Goal: Information Seeking & Learning: Find specific fact

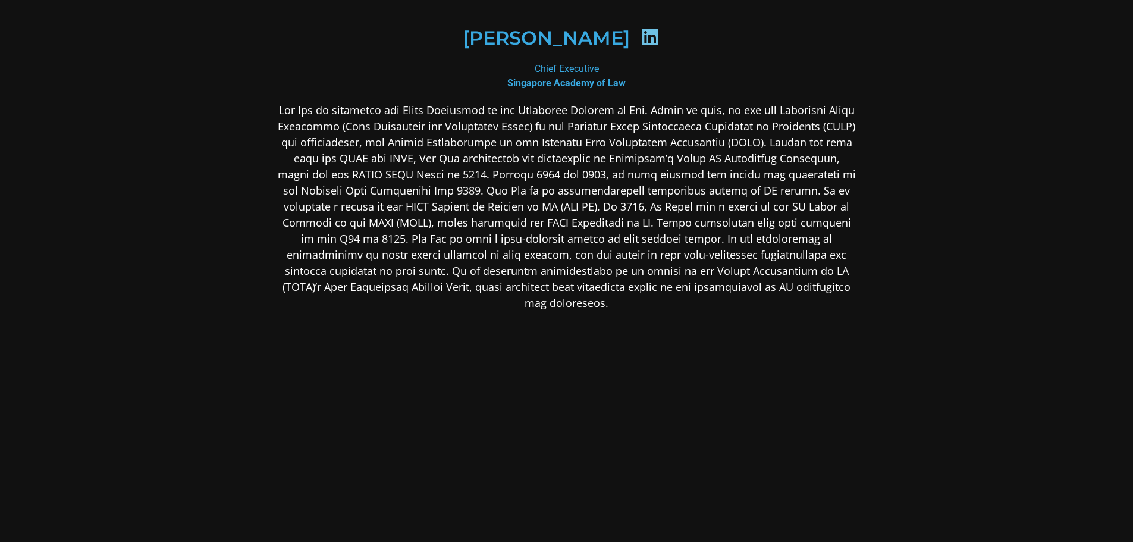
scroll to position [184, 0]
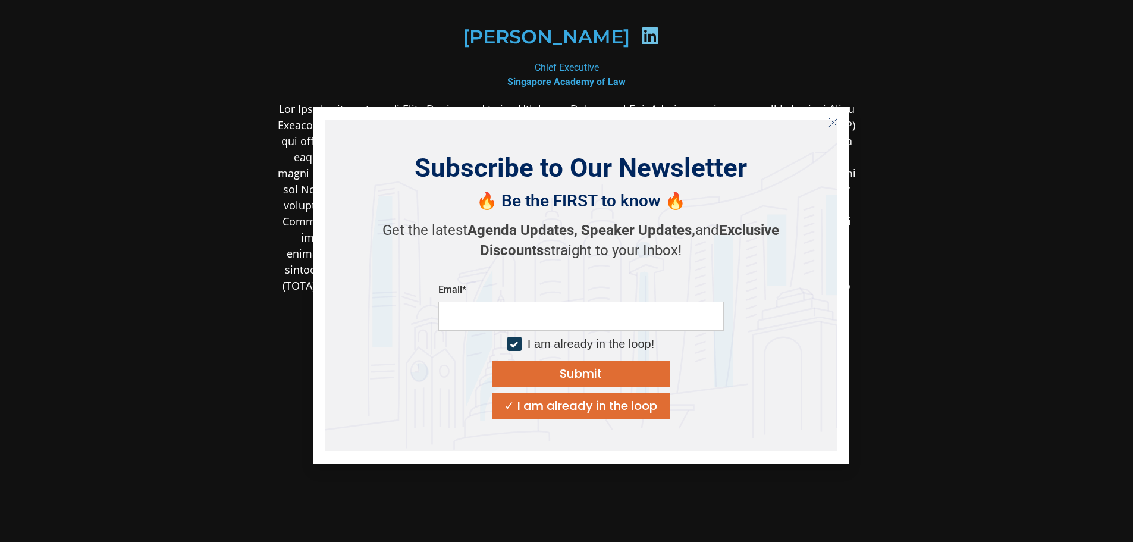
click at [965, 229] on section "Yeong Zee Kin Chief Executive Singapore Academy of Law" at bounding box center [566, 178] width 1133 height 725
click at [825, 119] on button "Close" at bounding box center [833, 122] width 19 height 19
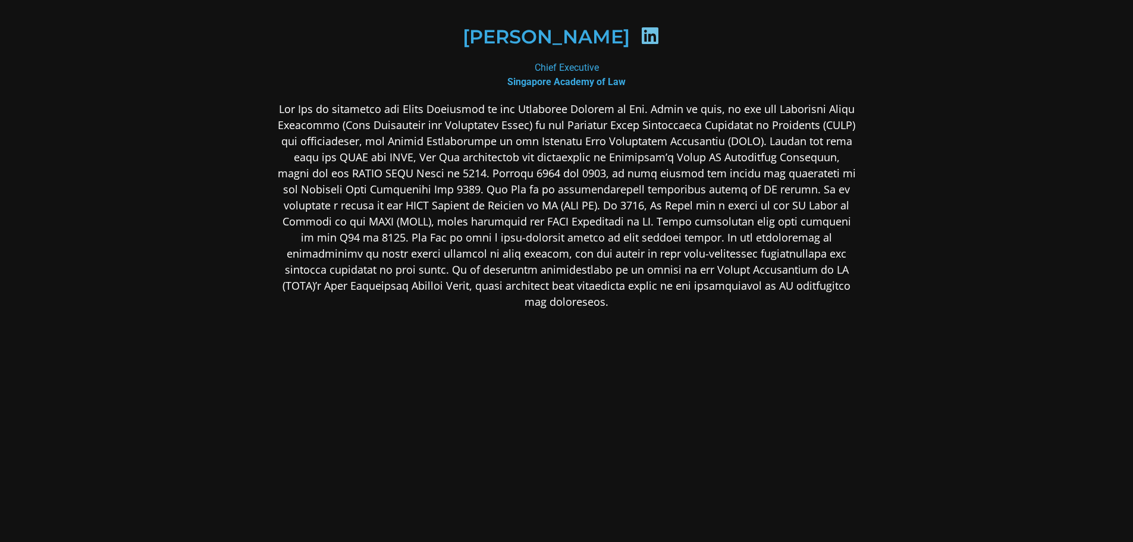
click at [535, 92] on div "[PERSON_NAME]" at bounding box center [567, 36] width 578 height 119
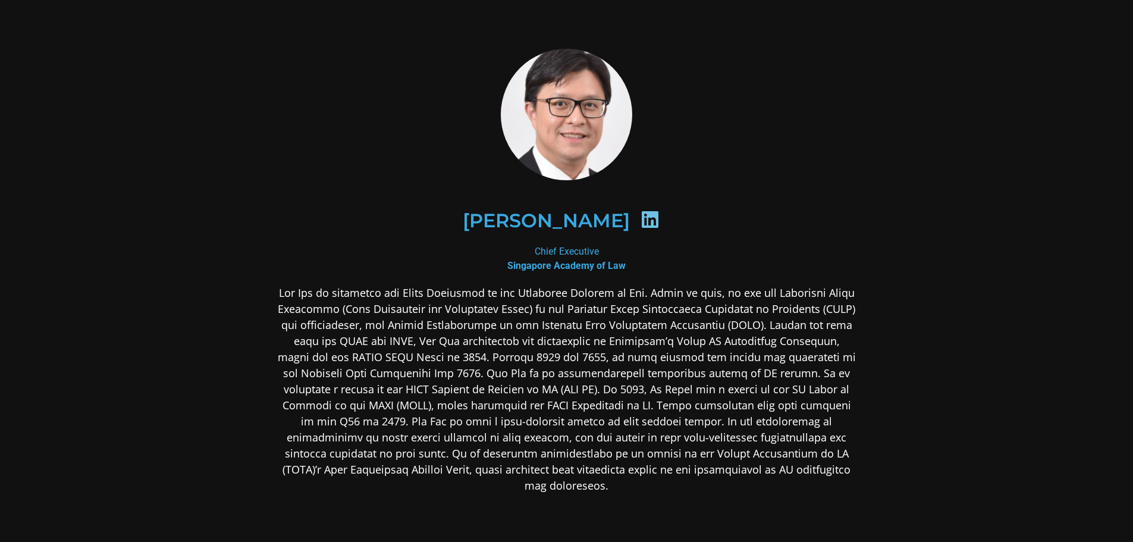
click at [677, 353] on p at bounding box center [567, 389] width 578 height 209
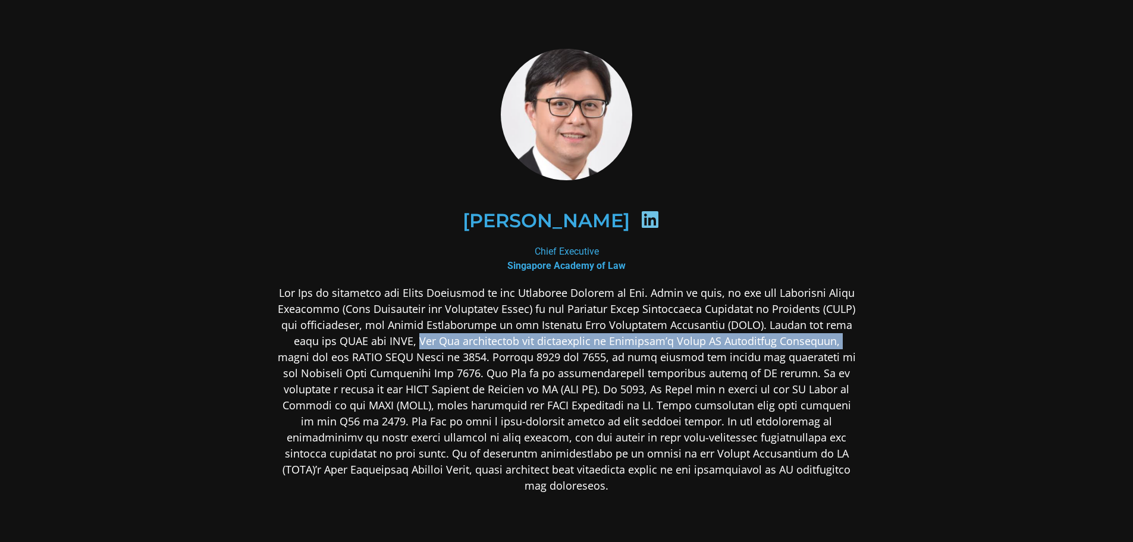
drag, startPoint x: 457, startPoint y: 343, endPoint x: 352, endPoint y: 354, distance: 105.3
click at [352, 354] on p at bounding box center [567, 389] width 578 height 209
copy p "[PERSON_NAME] spearheaded the development of Singapore’s Model AI Governance Fr…"
